Goal: Task Accomplishment & Management: Complete application form

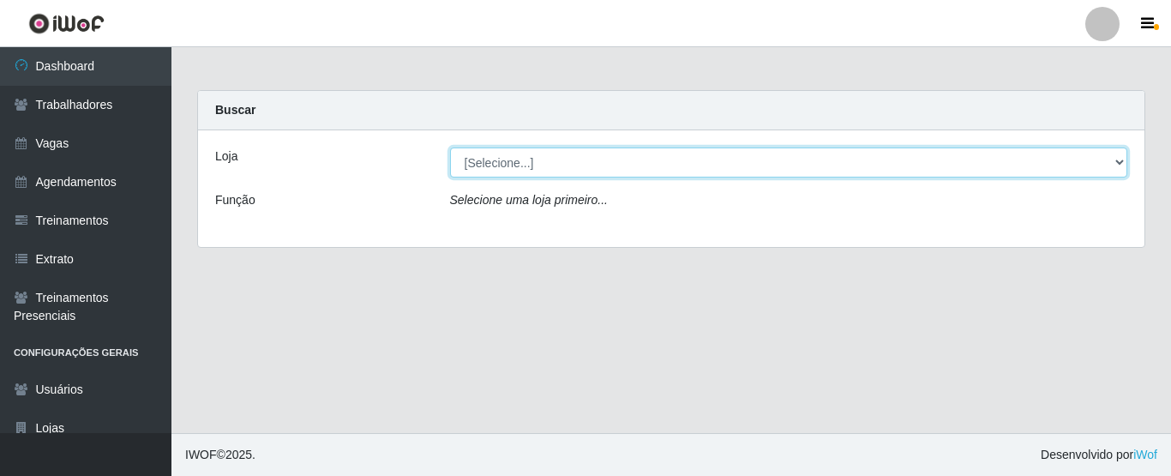
click at [584, 171] on select "[Selecione...] Rede Fácil Construção" at bounding box center [789, 162] width 678 height 30
select select "318"
click at [450, 147] on select "[Selecione...] Rede Fácil Construção" at bounding box center [789, 162] width 678 height 30
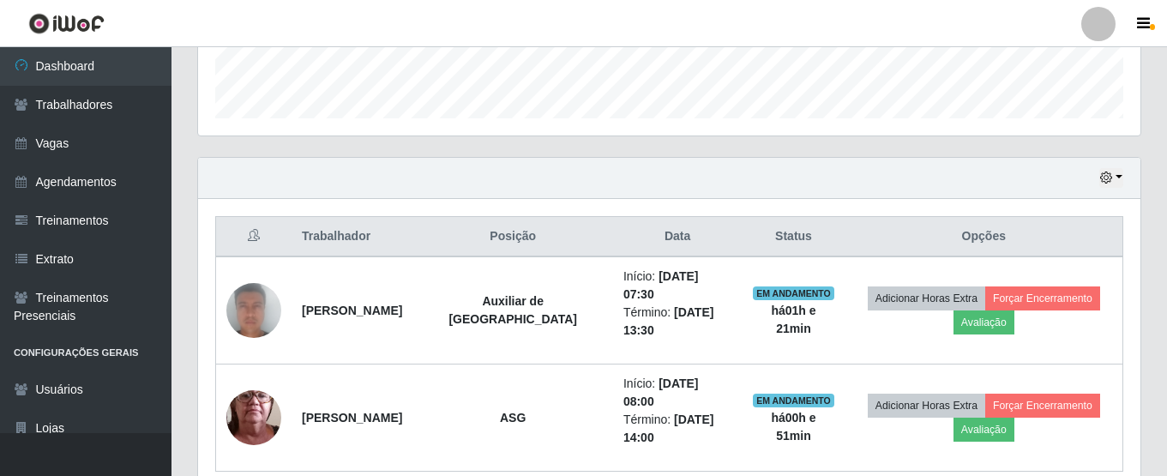
scroll to position [497, 0]
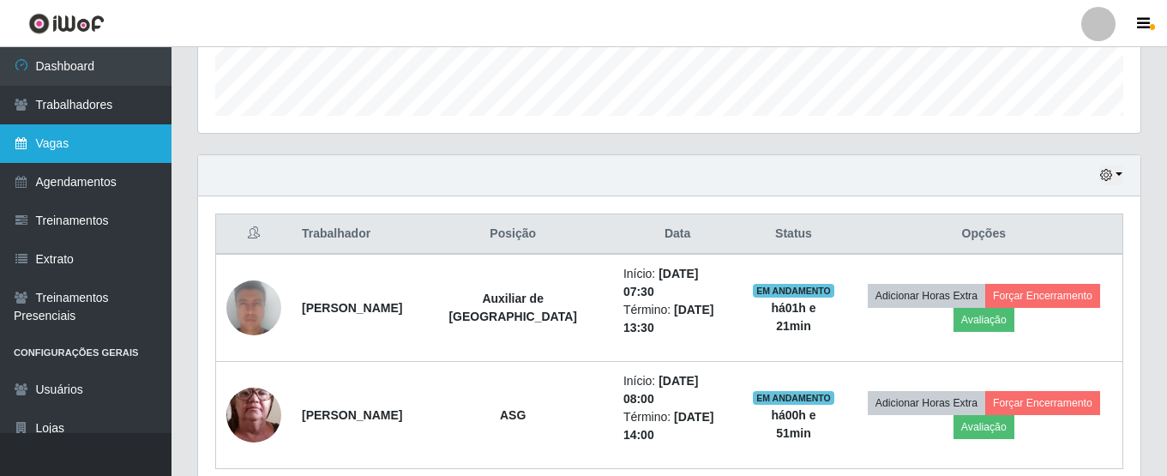
click at [75, 148] on link "Vagas" at bounding box center [86, 143] width 172 height 39
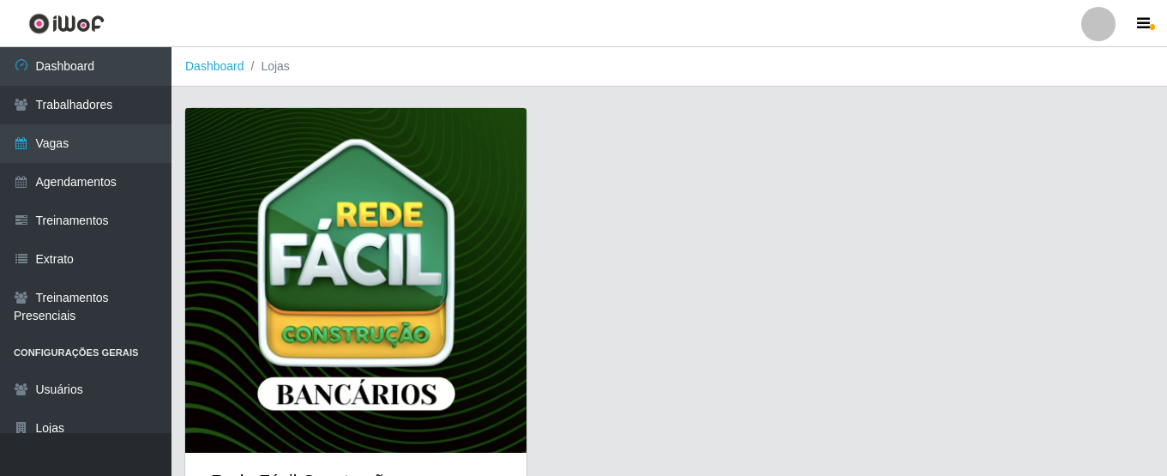
click at [481, 236] on img at bounding box center [355, 280] width 341 height 345
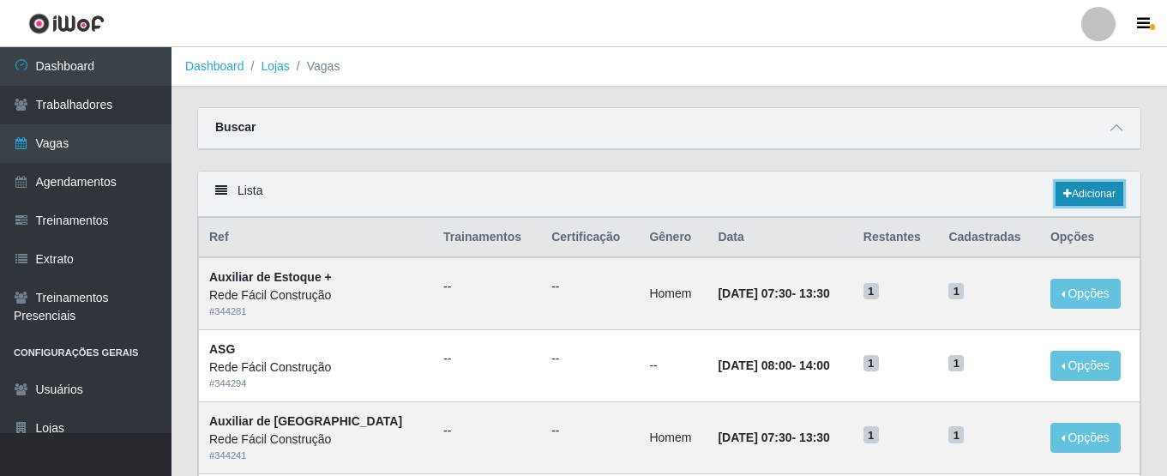
click at [1080, 194] on link "Adicionar" at bounding box center [1090, 194] width 68 height 24
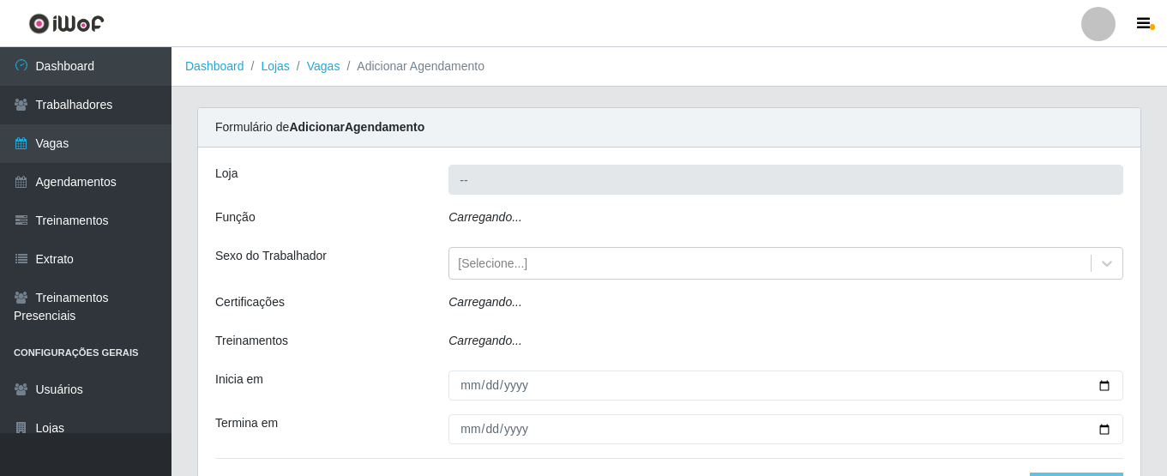
type input "Rede Fácil Construção"
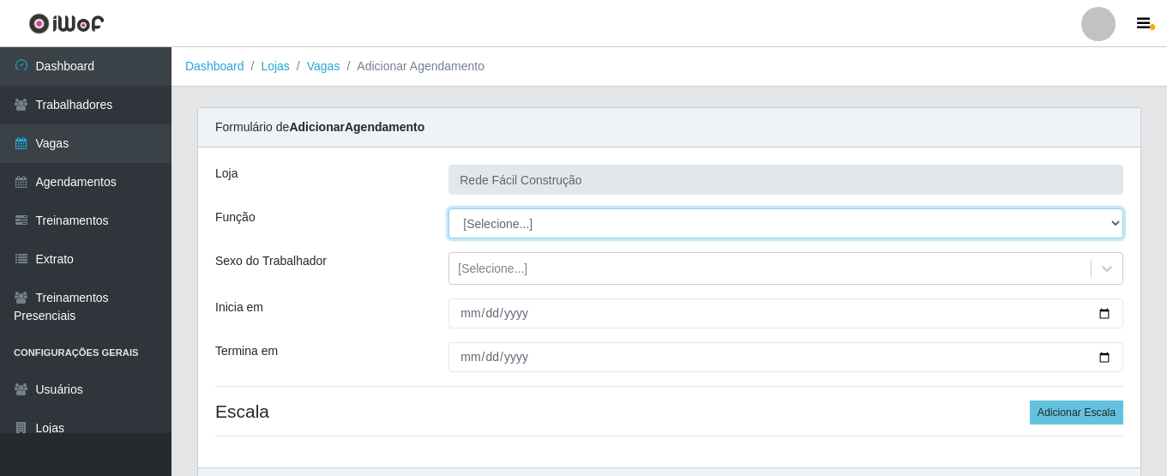
click at [987, 226] on select "[Selecione...] ASG ASG + ASG ++ Auxiliar de Estoque Auxiliar de Estoque + Auxil…" at bounding box center [785, 223] width 675 height 30
select select "75"
click at [448, 208] on select "[Selecione...] ASG ASG + ASG ++ Auxiliar de Estoque Auxiliar de Estoque + Auxil…" at bounding box center [785, 223] width 675 height 30
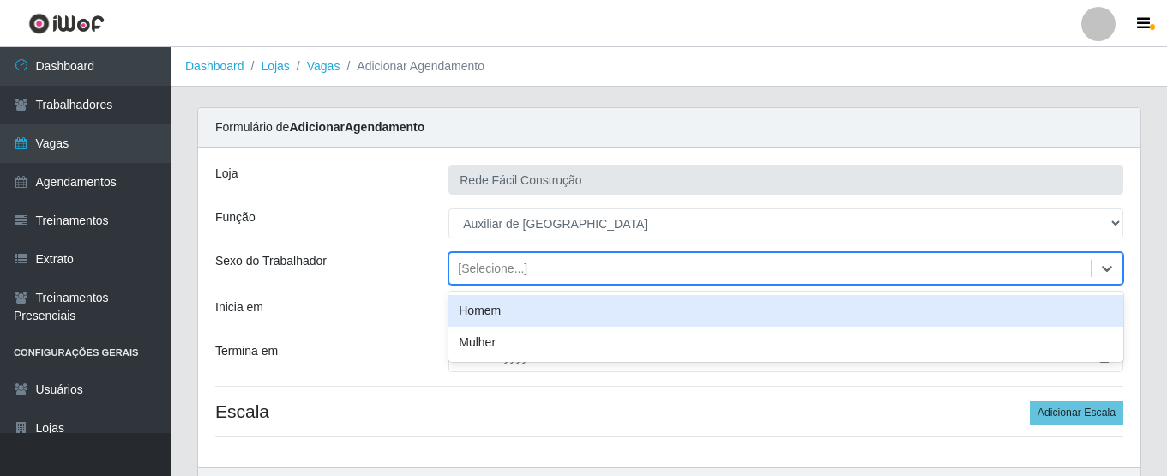
click at [552, 255] on div "[Selecione...]" at bounding box center [769, 269] width 641 height 28
click at [528, 316] on div "Homem" at bounding box center [785, 311] width 675 height 32
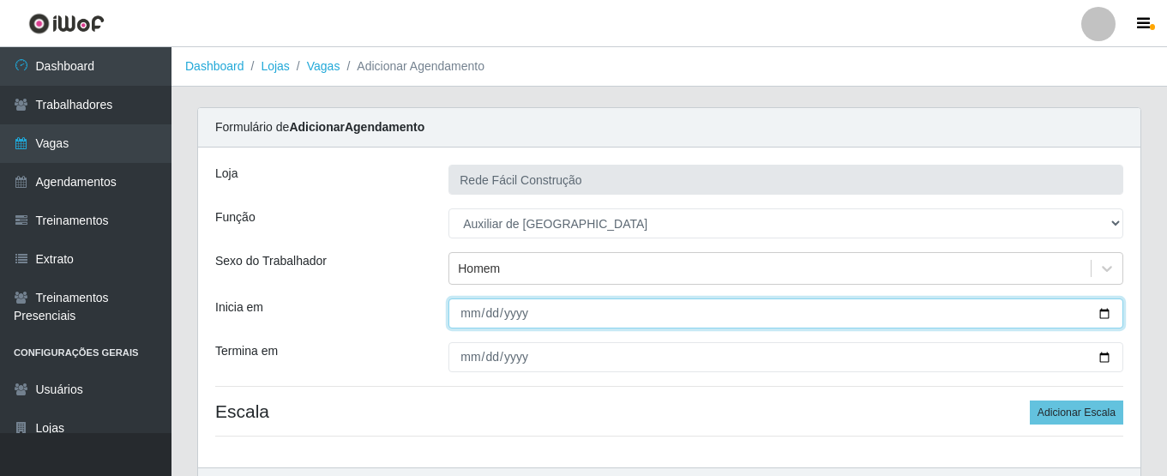
click at [528, 320] on input "Inicia em" at bounding box center [785, 313] width 675 height 30
type input "[DATE]"
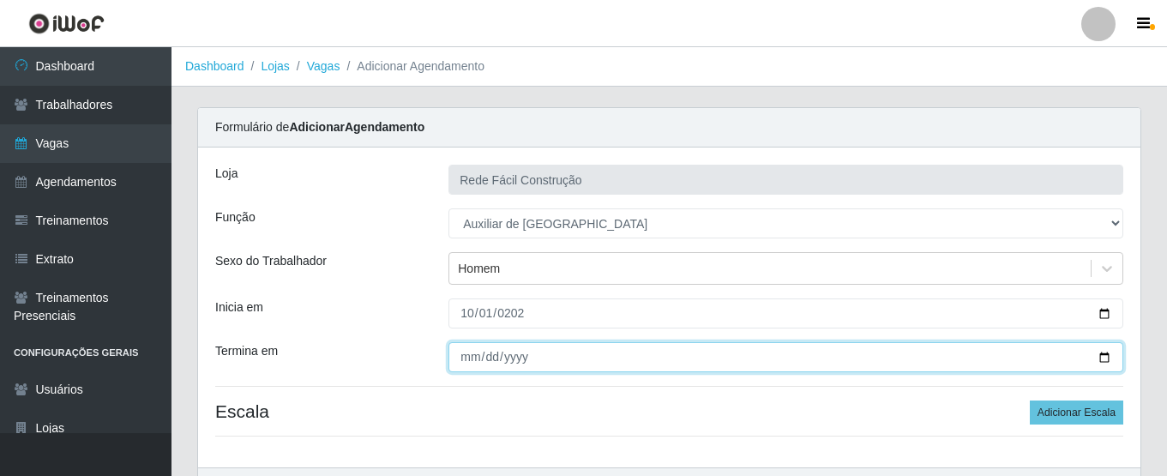
click at [460, 358] on input "Termina em" at bounding box center [785, 357] width 675 height 30
type input "[DATE]"
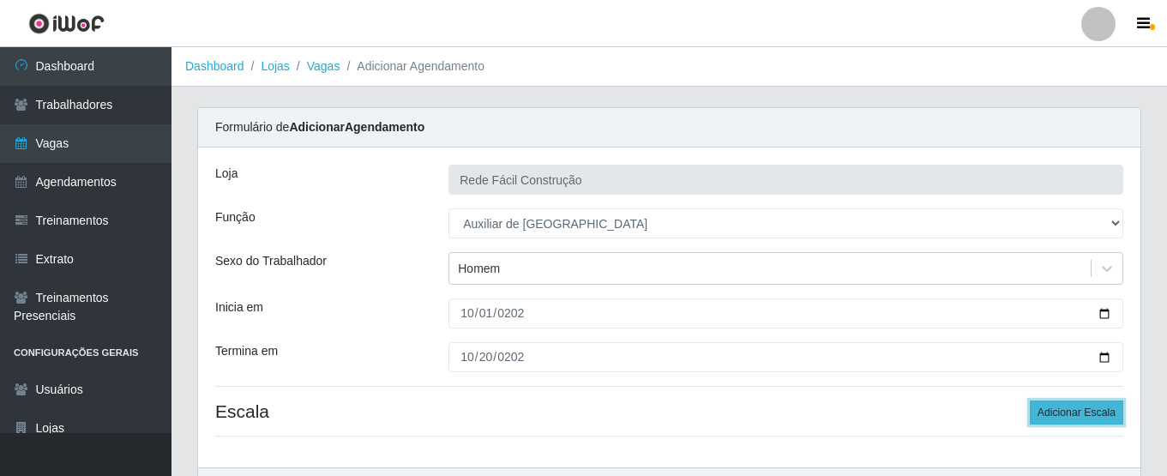
click at [1088, 412] on button "Adicionar Escala" at bounding box center [1076, 412] width 93 height 24
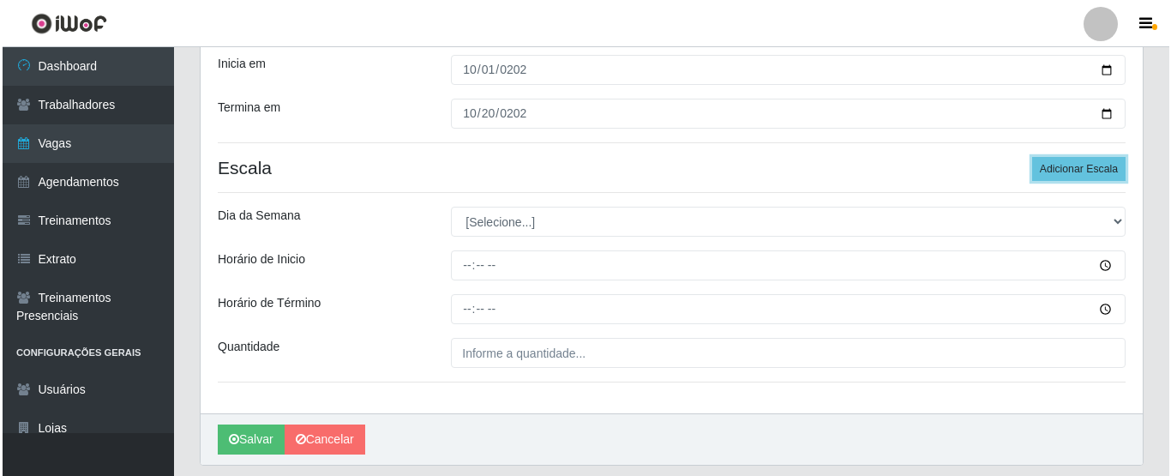
scroll to position [245, 0]
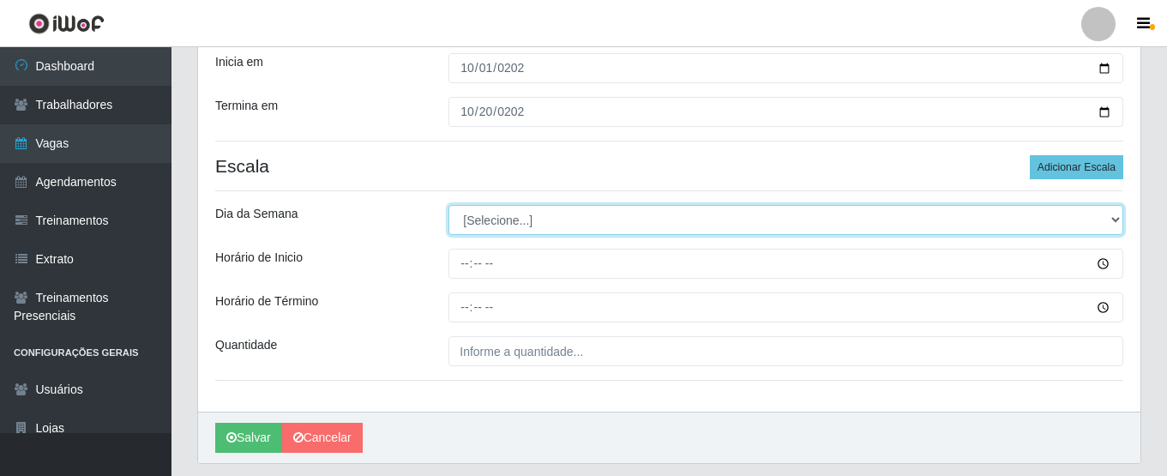
click at [863, 227] on select "[Selecione...] Segunda Terça Quarta Quinta Sexta Sábado Domingo" at bounding box center [785, 220] width 675 height 30
select select "5"
click at [448, 205] on select "[Selecione...] Segunda Terça Quarta Quinta Sexta Sábado Domingo" at bounding box center [785, 220] width 675 height 30
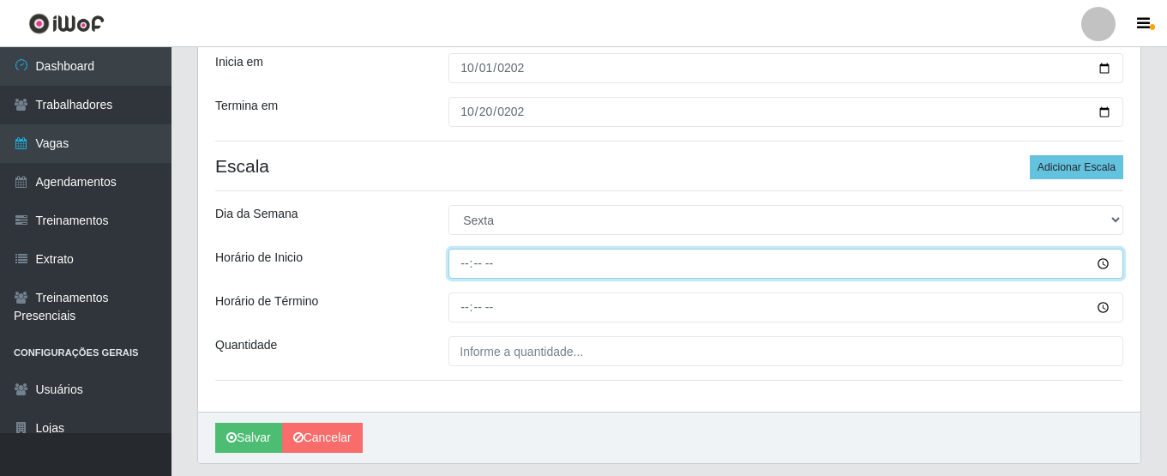
click at [461, 264] on input "Horário de Inicio" at bounding box center [785, 264] width 675 height 30
type input "12:30"
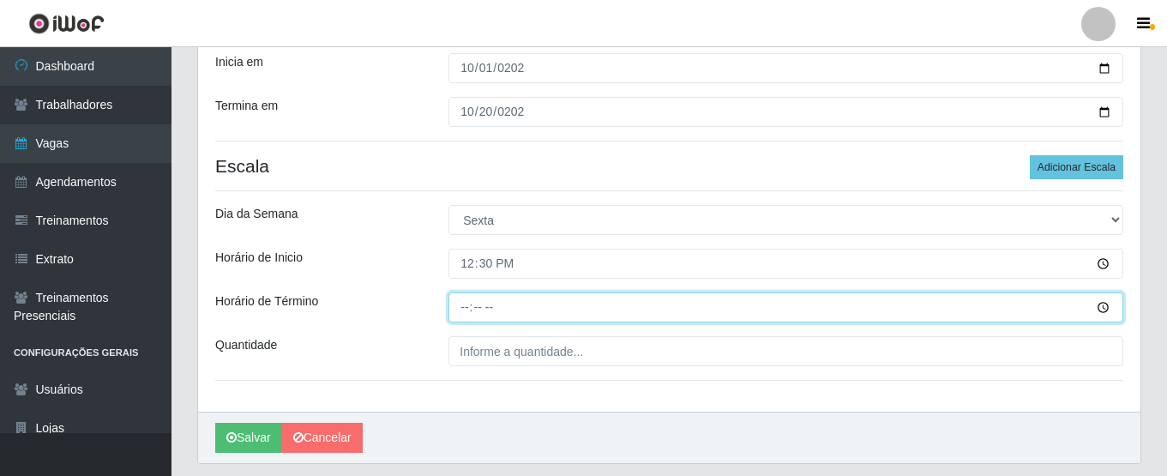
click at [466, 309] on input "Horário de Término" at bounding box center [785, 307] width 675 height 30
type input "17:30"
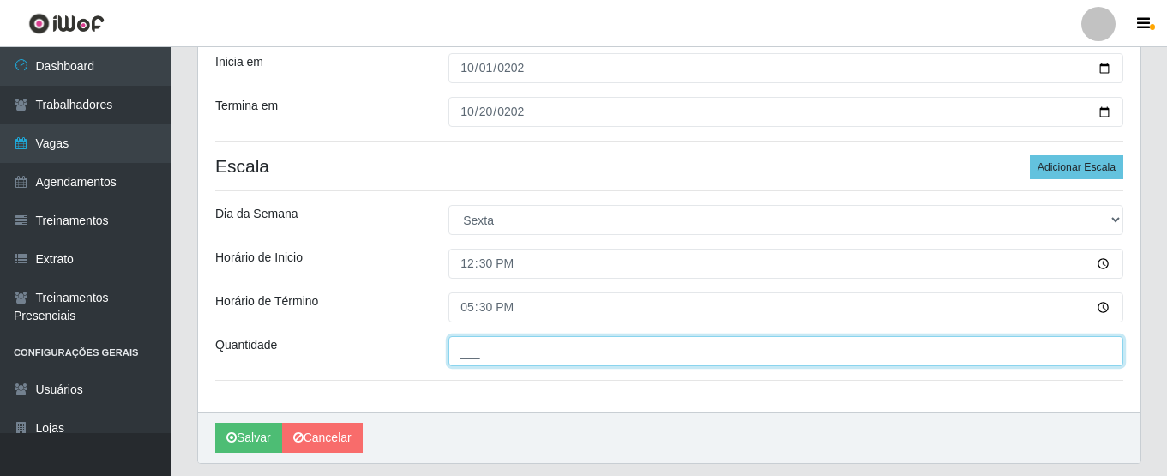
click at [470, 353] on input "___" at bounding box center [785, 351] width 675 height 30
type input "1__"
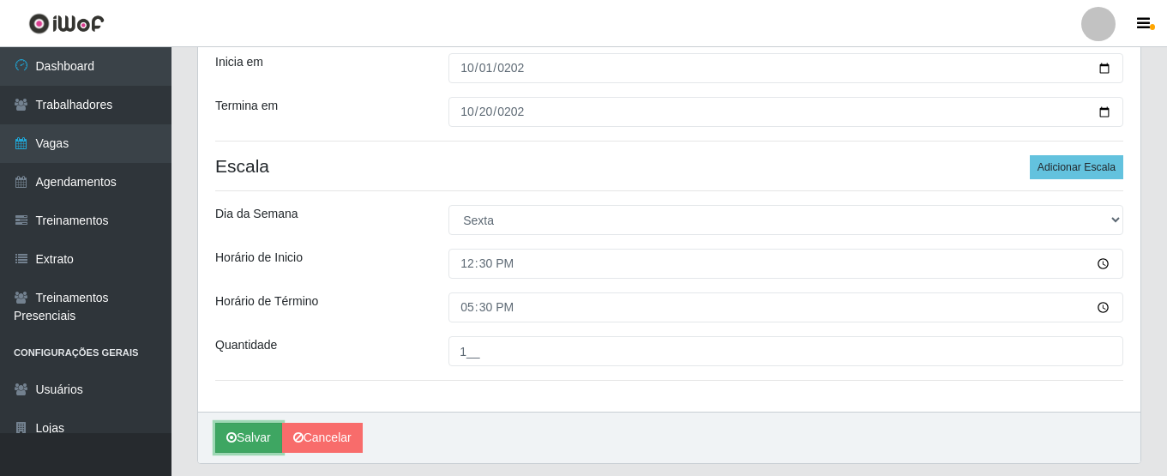
click at [245, 437] on button "Salvar" at bounding box center [248, 438] width 67 height 30
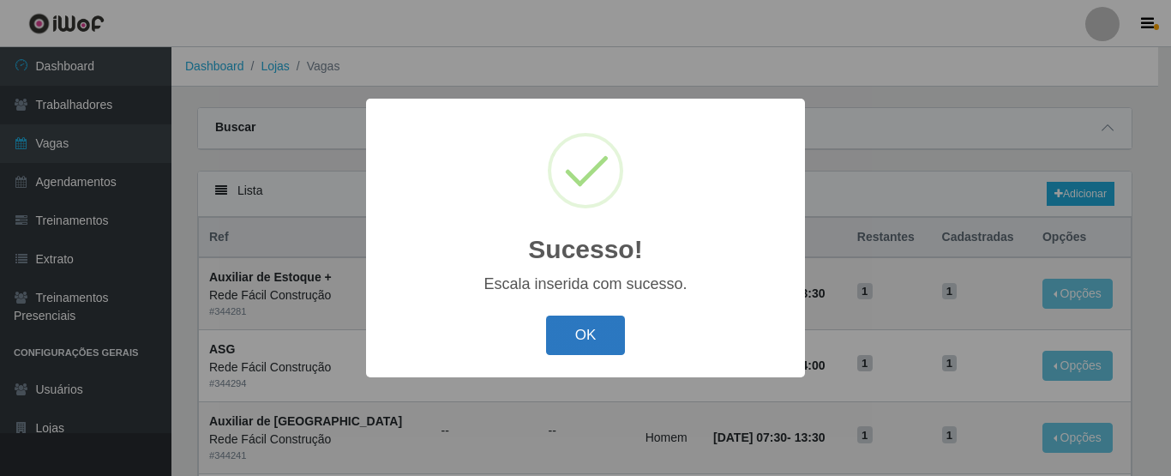
click at [591, 339] on button "OK" at bounding box center [586, 336] width 80 height 40
